Goal: Task Accomplishment & Management: Use online tool/utility

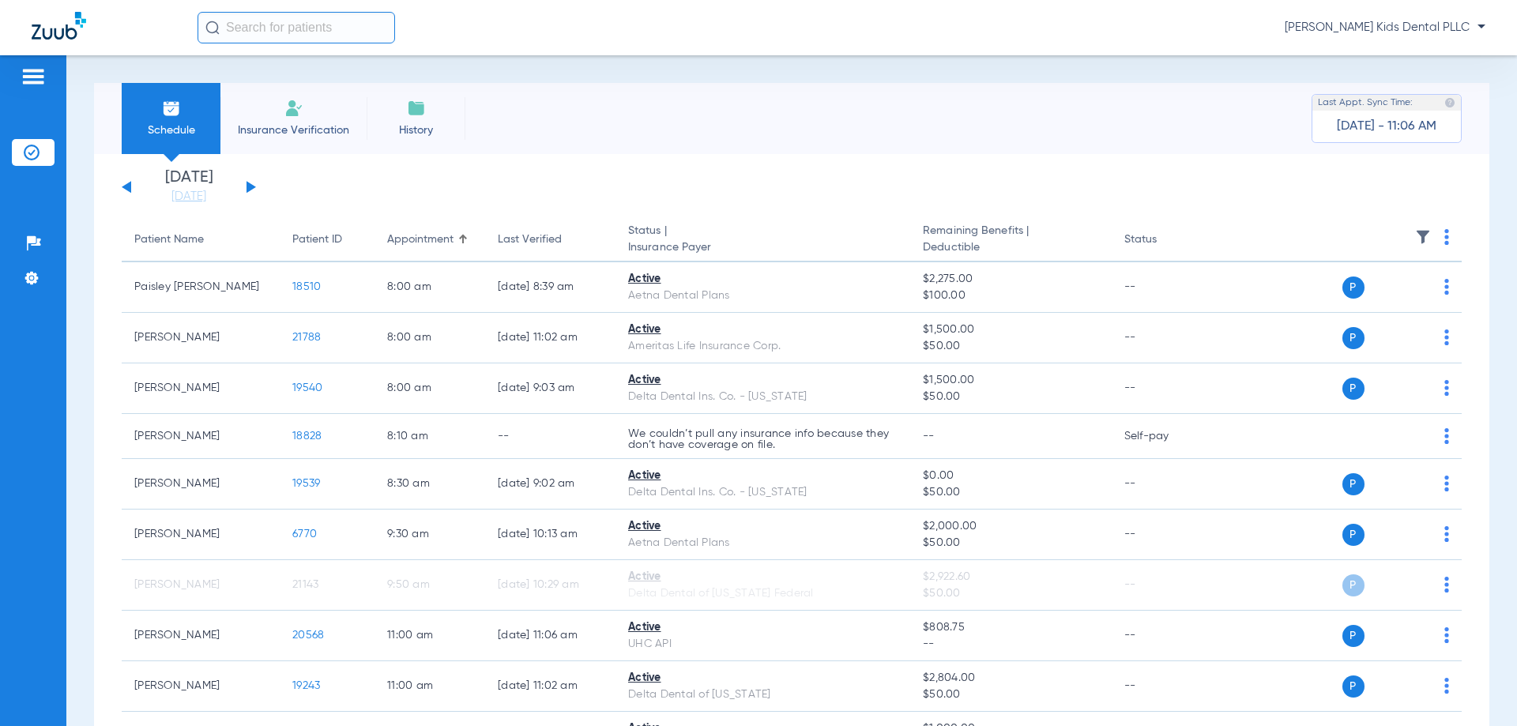
click at [252, 183] on div "[DATE] [DATE] [DATE] [DATE] [DATE] [DATE] [DATE] [DATE] [DATE] [DATE] [DATE] [D…" at bounding box center [189, 187] width 134 height 35
click at [244, 186] on div "[DATE] [DATE] [DATE] [DATE] [DATE] [DATE] [DATE] [DATE] [DATE] [DATE] [DATE] [D…" at bounding box center [189, 187] width 134 height 35
click at [253, 187] on button at bounding box center [250, 187] width 9 height 12
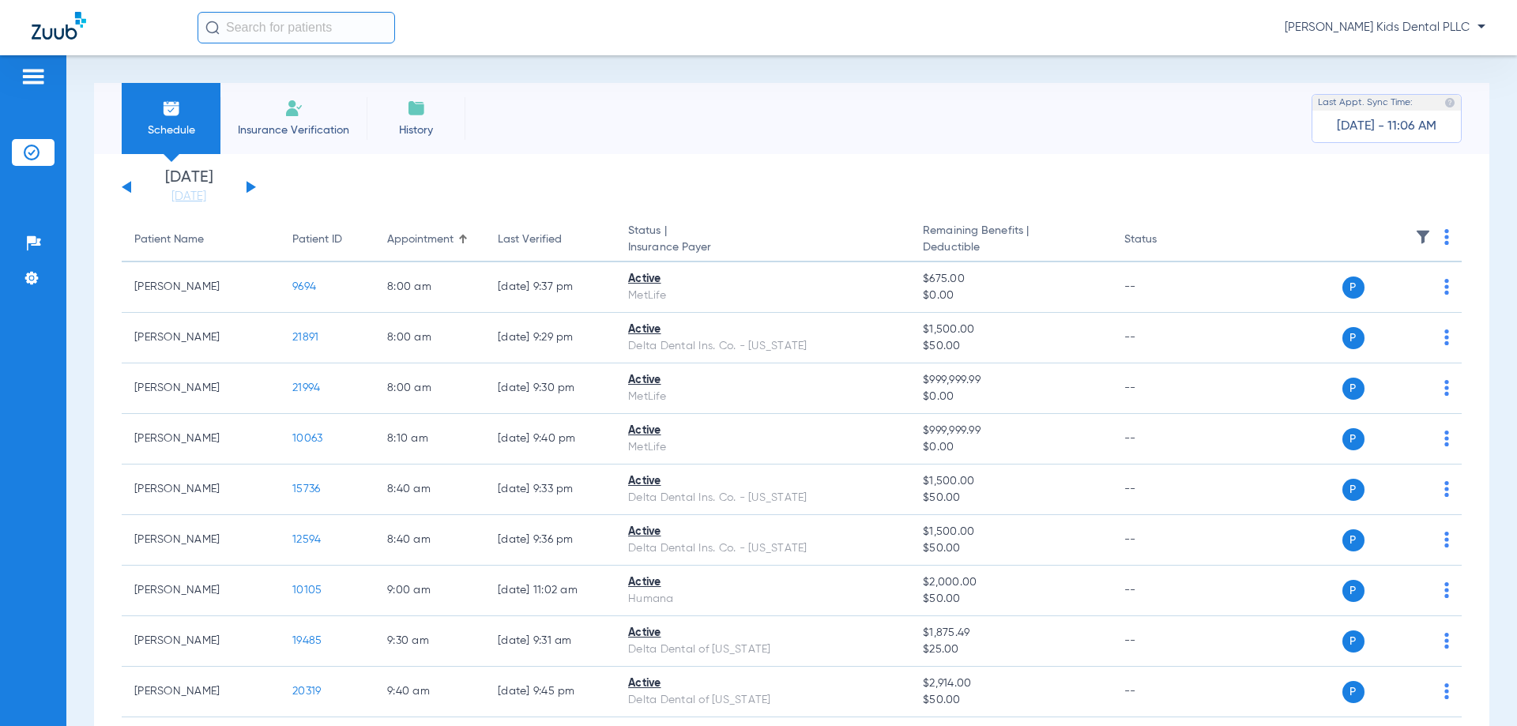
click at [247, 190] on button at bounding box center [250, 187] width 9 height 12
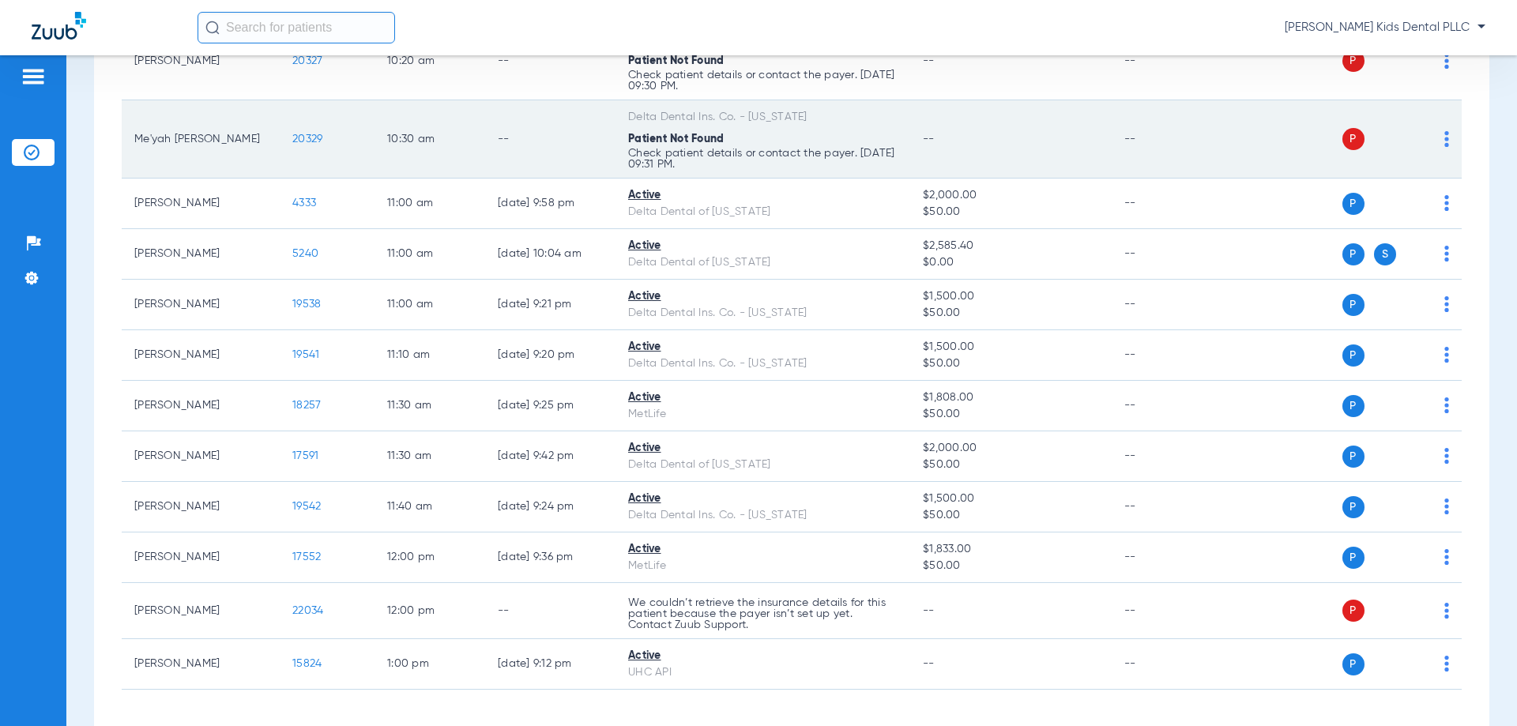
scroll to position [697, 0]
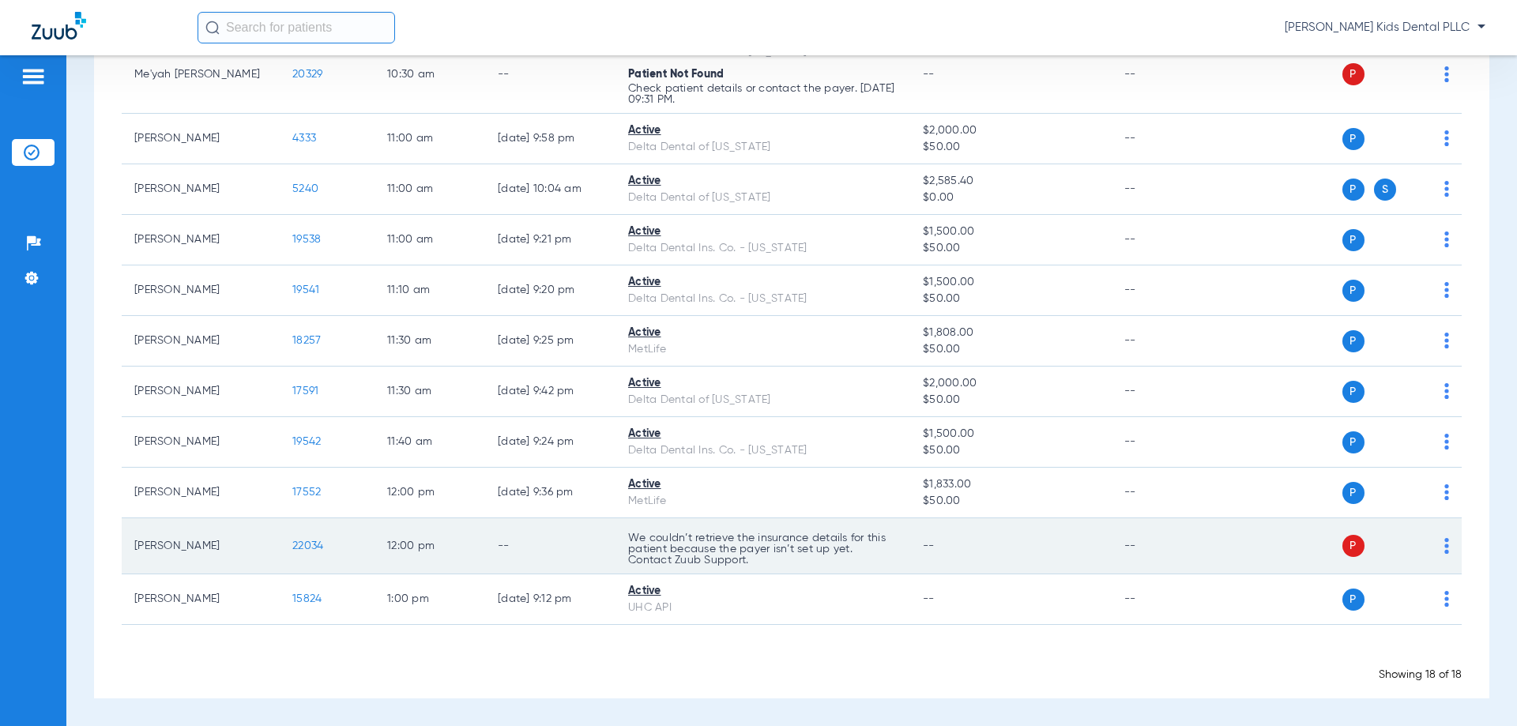
click at [1431, 550] on div "P S" at bounding box center [1333, 546] width 231 height 22
click at [1088, 540] on td "--" at bounding box center [1010, 546] width 201 height 56
click at [1439, 543] on td "P S" at bounding box center [1340, 546] width 244 height 56
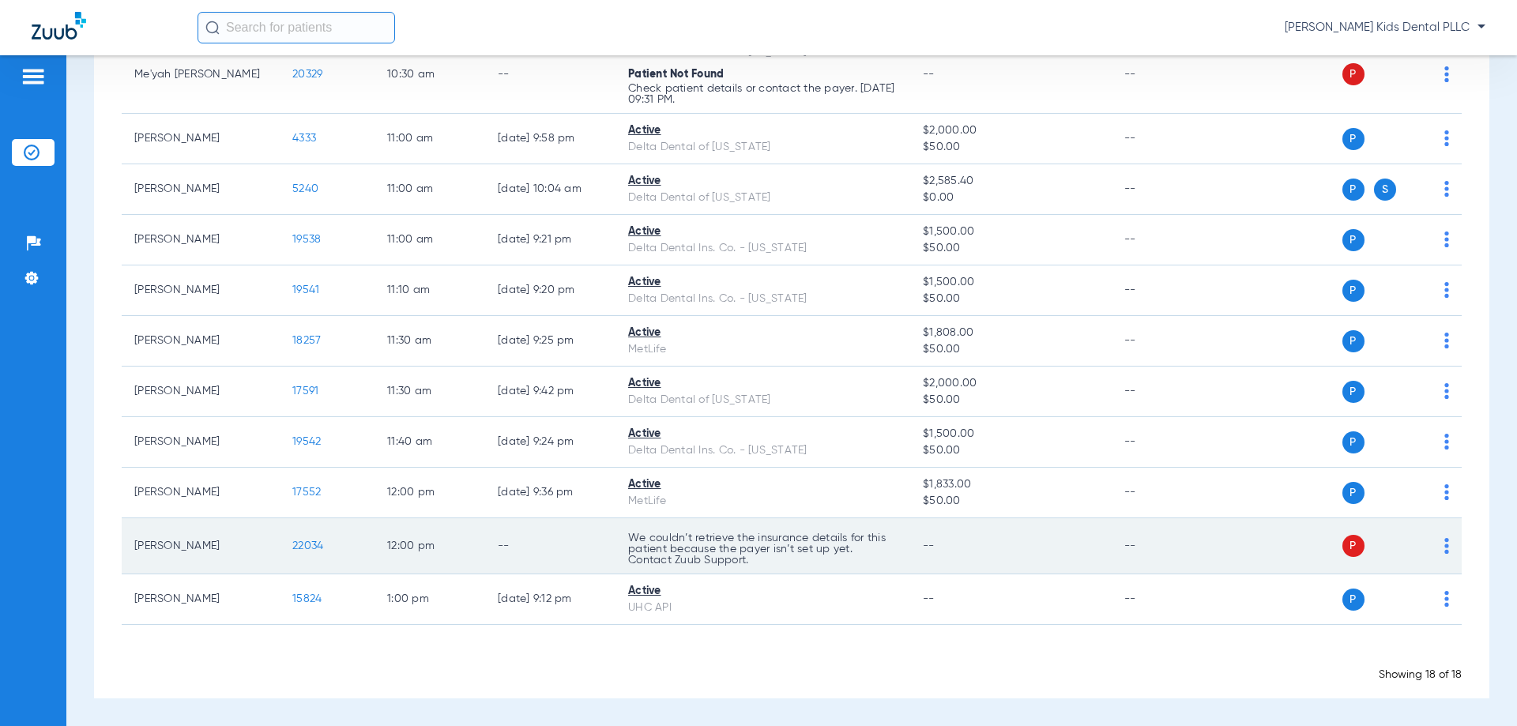
click at [1444, 544] on img at bounding box center [1446, 546] width 5 height 16
click at [1435, 544] on div at bounding box center [758, 363] width 1517 height 726
click at [1444, 544] on img at bounding box center [1446, 546] width 5 height 16
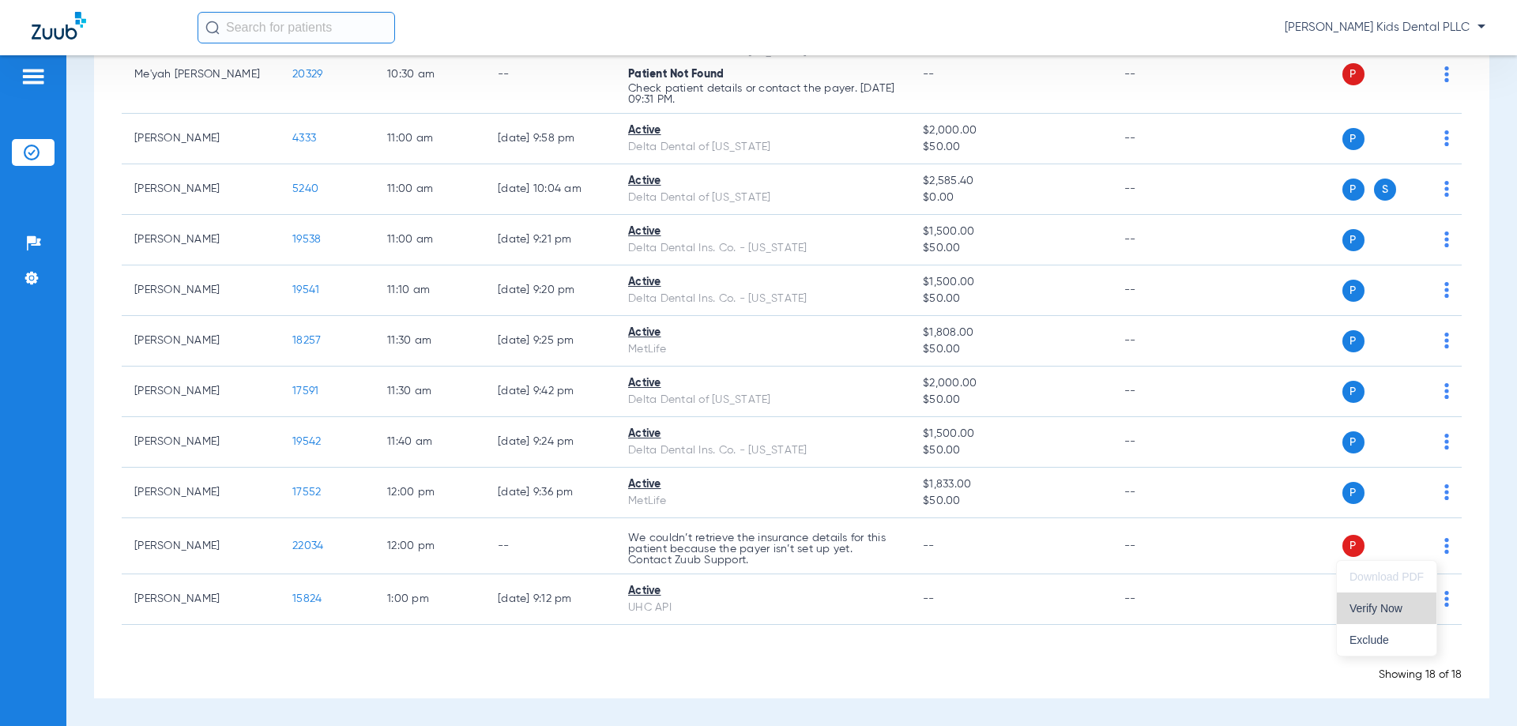
click at [1374, 605] on span "Verify Now" at bounding box center [1386, 608] width 74 height 11
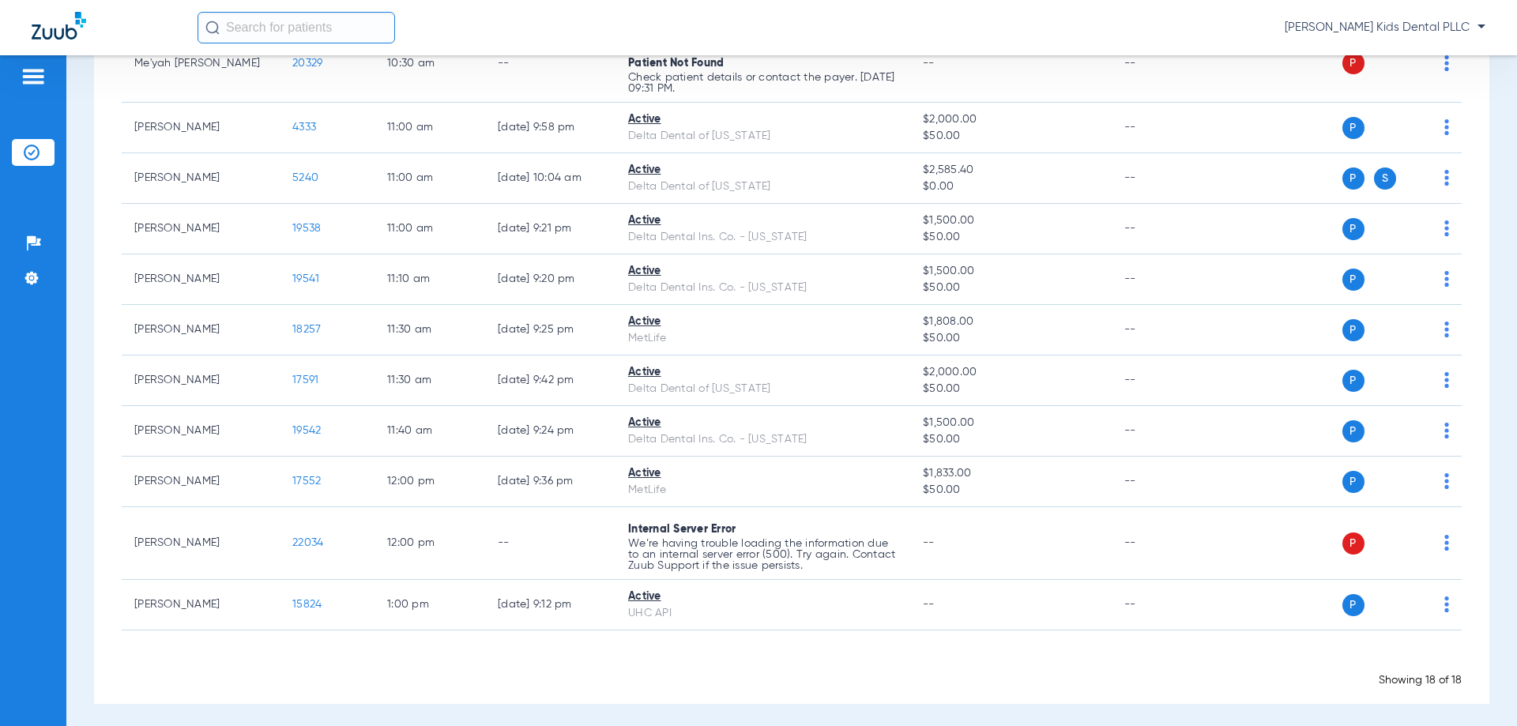
scroll to position [713, 0]
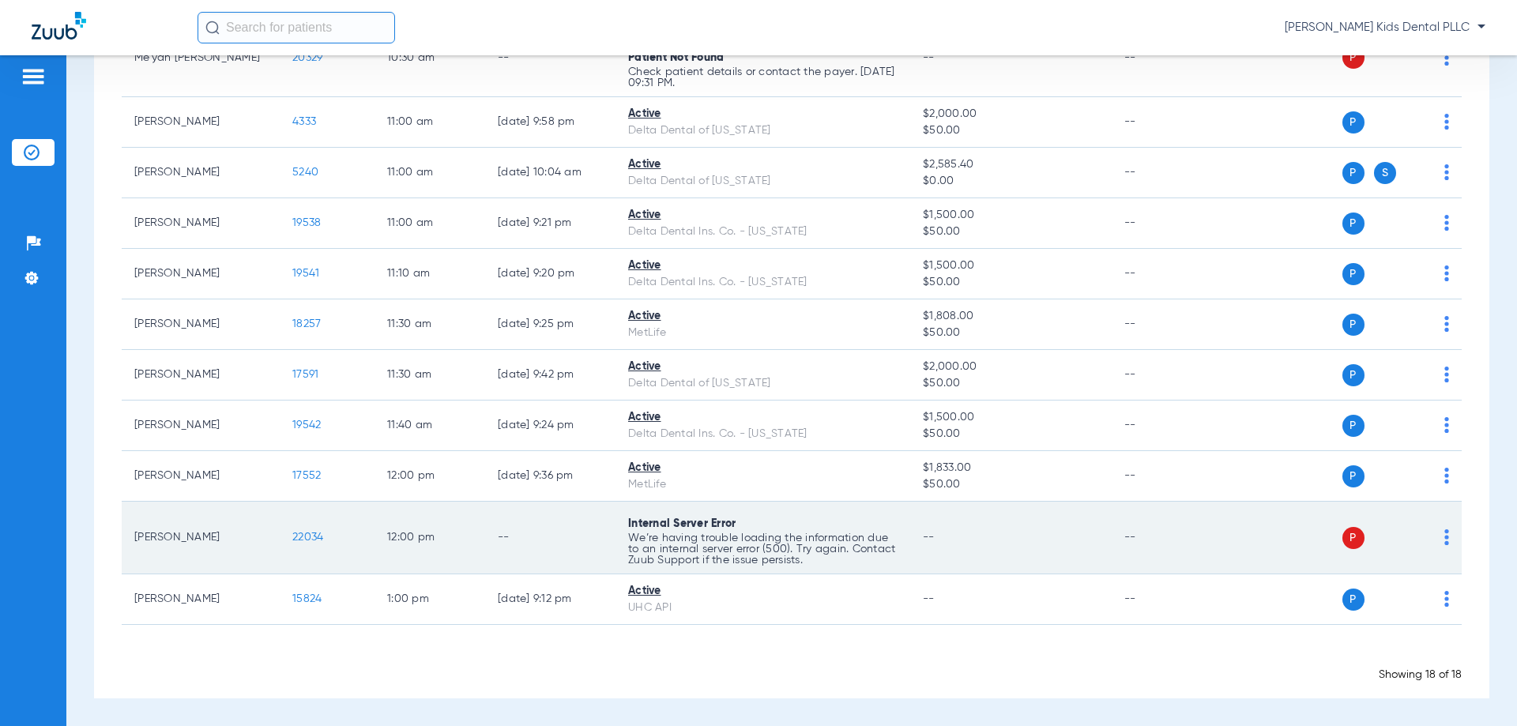
click at [1444, 542] on img at bounding box center [1446, 537] width 5 height 16
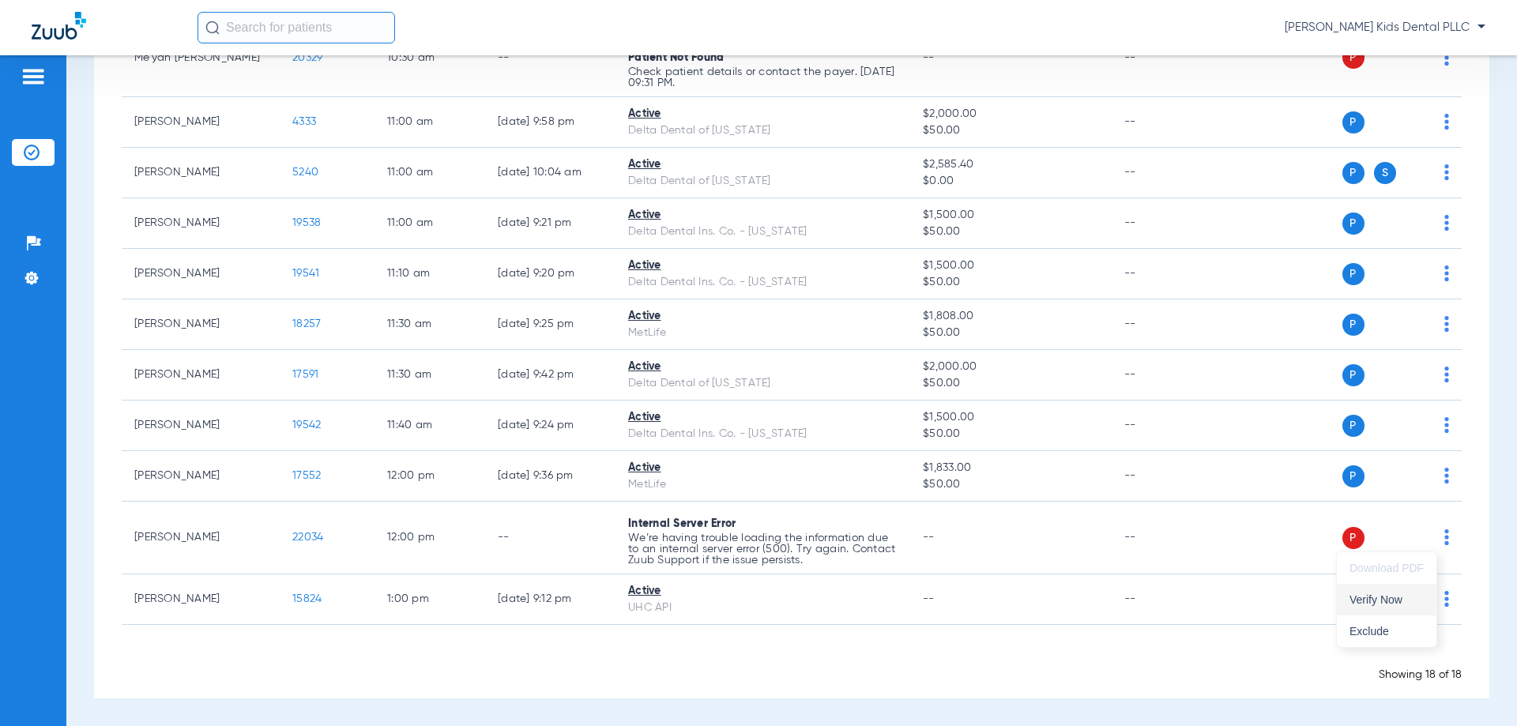
click at [1399, 600] on span "Verify Now" at bounding box center [1386, 599] width 74 height 11
